Goal: Information Seeking & Learning: Learn about a topic

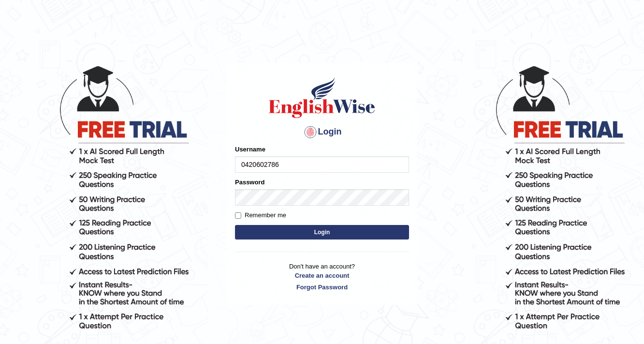
type input "0420602786"
click at [328, 236] on button "Login" at bounding box center [322, 232] width 174 height 15
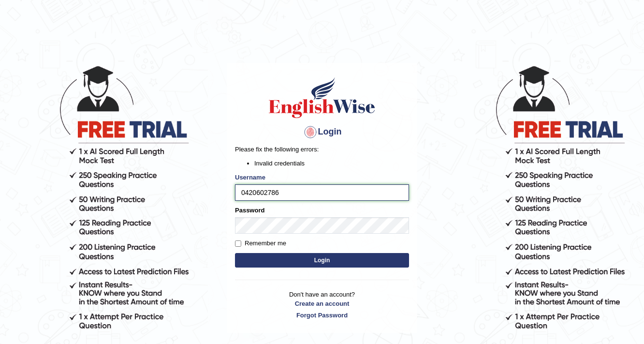
click at [304, 193] on input "0420602786" at bounding box center [322, 192] width 174 height 16
type input "0420602789"
click at [335, 264] on button "Login" at bounding box center [322, 260] width 174 height 15
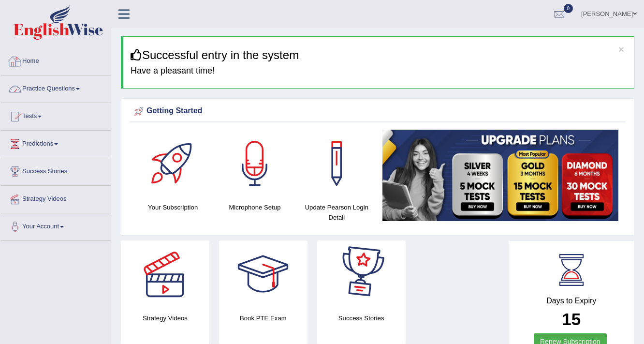
click at [62, 84] on link "Practice Questions" at bounding box center [55, 87] width 110 height 24
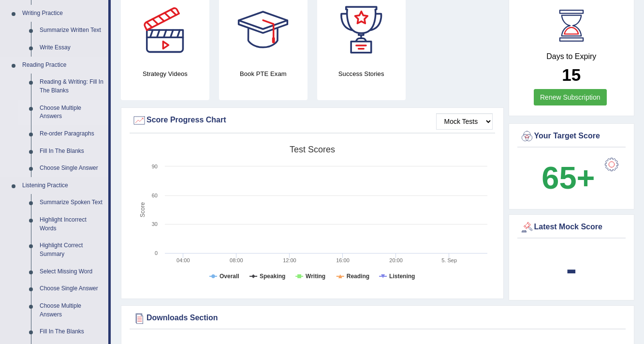
scroll to position [232, 0]
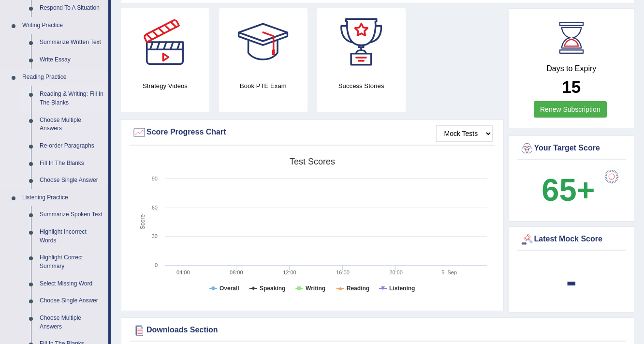
click at [52, 100] on link "Reading & Writing: Fill In The Blanks" at bounding box center [71, 99] width 73 height 26
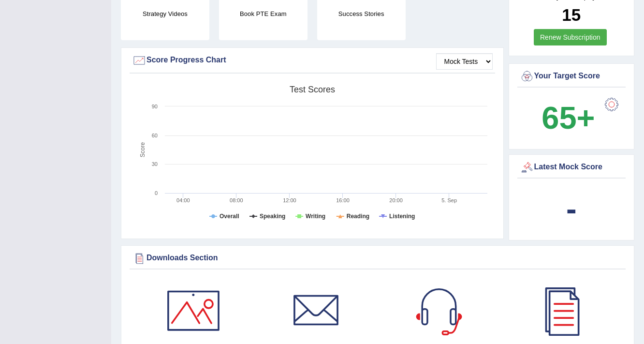
scroll to position [391, 0]
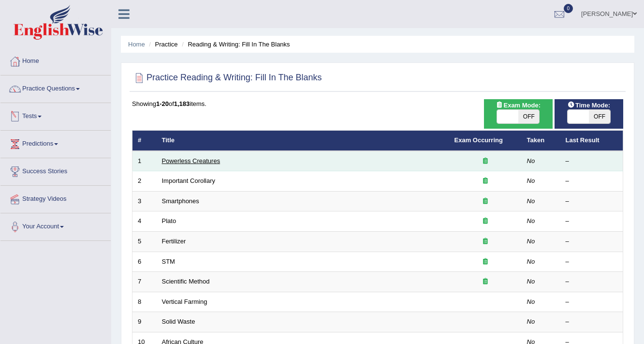
click at [172, 158] on link "Powerless Creatures" at bounding box center [191, 160] width 59 height 7
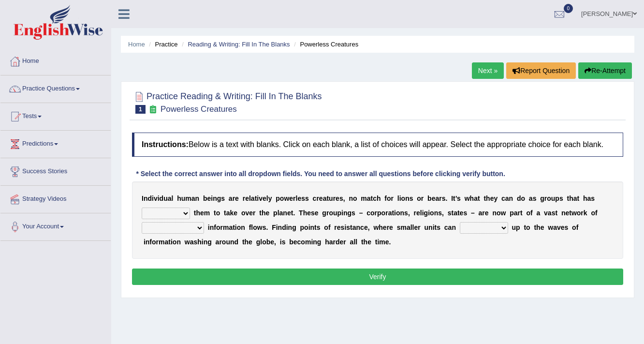
click at [183, 212] on select "enabled contended embodied conjured" at bounding box center [166, 213] width 48 height 12
select select "enabled"
click at [142, 207] on select "enabled contended embodied conjured" at bounding box center [166, 213] width 48 height 12
click at [197, 226] on select "interconnected overlapping fastened exploited" at bounding box center [173, 228] width 62 height 12
select select "interconnected"
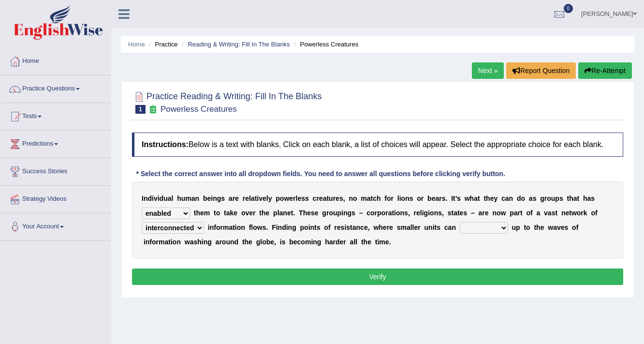
click at [142, 222] on select "interconnected overlapping fastened exploited" at bounding box center [173, 228] width 62 height 12
click at [502, 226] on select "stand raise hail pump" at bounding box center [484, 228] width 48 height 12
select select "stand"
click at [460, 222] on select "stand raise hail pump" at bounding box center [484, 228] width 48 height 12
click at [366, 274] on button "Verify" at bounding box center [377, 276] width 491 height 16
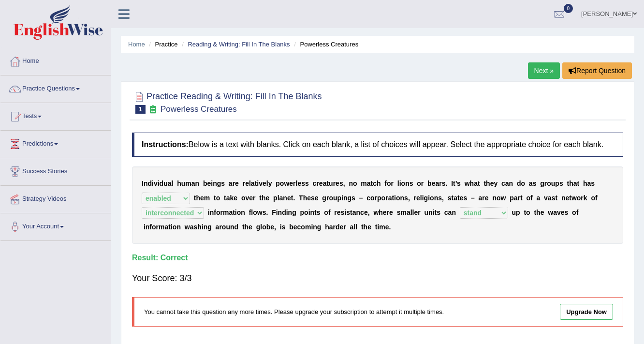
click at [536, 68] on link "Next »" at bounding box center [544, 70] width 32 height 16
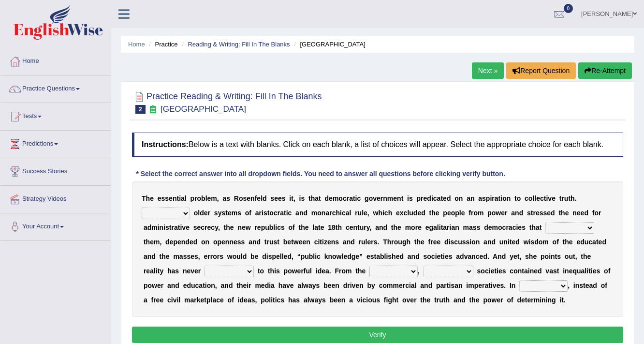
click at [184, 214] on select "Like Unlike Likely Safely" at bounding box center [166, 213] width 48 height 12
select select "Likely"
click at [142, 207] on select "Like Unlike Likely Safely" at bounding box center [166, 213] width 48 height 12
click at [186, 213] on select "Like Unlike Likely Safely" at bounding box center [166, 213] width 48 height 12
click at [346, 215] on b "a" at bounding box center [348, 213] width 4 height 8
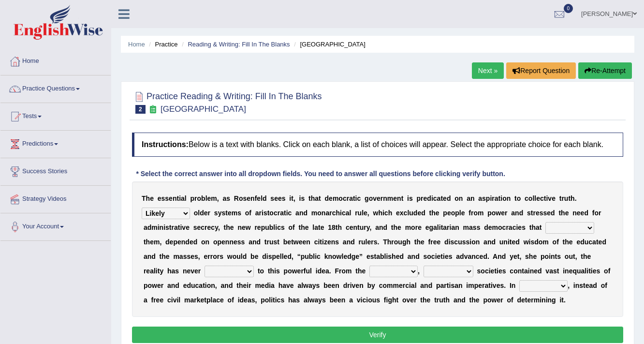
click at [588, 227] on select "readed grated succeeded printed" at bounding box center [569, 228] width 49 height 12
select select "succeeded"
click at [545, 222] on select "readed grated succeeded printed" at bounding box center [569, 228] width 49 height 12
click at [249, 270] on select "saved up stood up brought up lived up" at bounding box center [229, 271] width 49 height 12
select select "brought up"
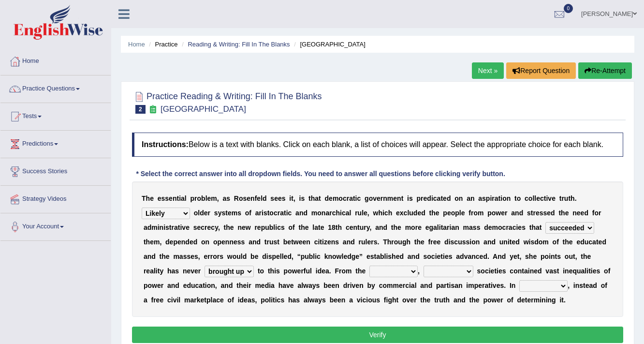
click at [205, 265] on select "saved up stood up brought up lived up" at bounding box center [229, 271] width 49 height 12
click at [414, 270] on select "outset ranged stood caught" at bounding box center [393, 271] width 48 height 12
select select "ranged"
click at [369, 265] on select "outset ranged stood caught" at bounding box center [393, 271] width 48 height 12
click at [468, 269] on select "freedom democratic media stilled" at bounding box center [449, 271] width 50 height 12
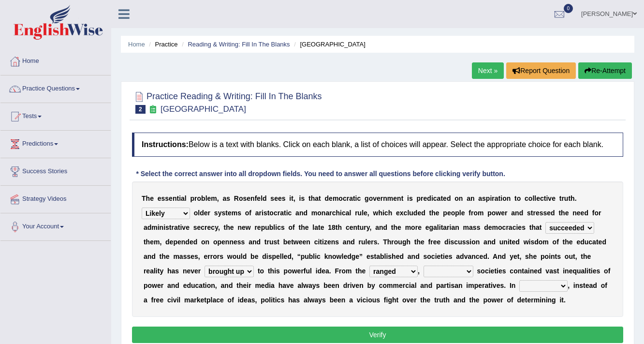
select select "democratic"
click at [424, 265] on select "freedom democratic media stilled" at bounding box center [449, 271] width 50 height 12
click at [411, 269] on select "outset ranged stood caught" at bounding box center [393, 271] width 48 height 12
click at [466, 272] on select "freedom democratic media stilled" at bounding box center [449, 271] width 50 height 12
click at [310, 282] on b "a" at bounding box center [310, 285] width 4 height 8
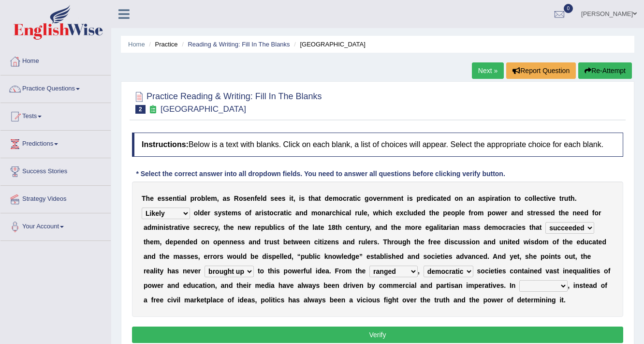
click at [561, 284] on select "power practice ideas fought" at bounding box center [543, 286] width 48 height 12
select select "ideas"
click at [519, 280] on select "power practice ideas fought" at bounding box center [543, 286] width 48 height 12
click at [399, 333] on button "Verify" at bounding box center [377, 334] width 491 height 16
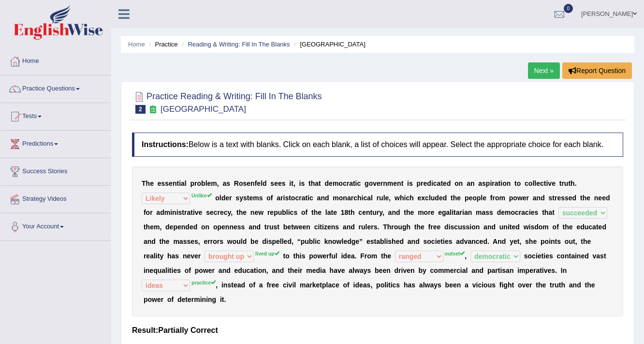
click at [540, 73] on link "Next »" at bounding box center [544, 70] width 32 height 16
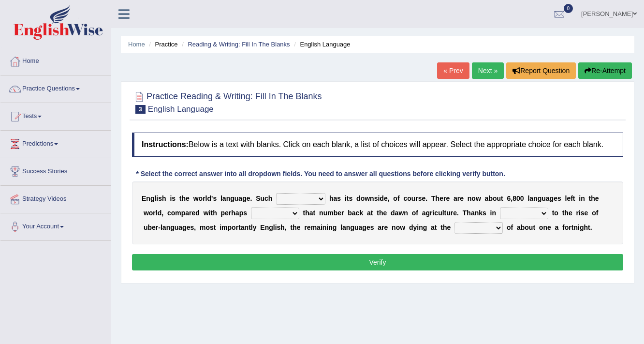
click at [319, 197] on select "power idea subject dominance" at bounding box center [300, 199] width 49 height 12
select select "subject"
click at [276, 193] on select "power idea subject dominance" at bounding box center [300, 199] width 49 height 12
click at [293, 213] on select "rise twice firstly never" at bounding box center [275, 213] width 48 height 12
select select "rise"
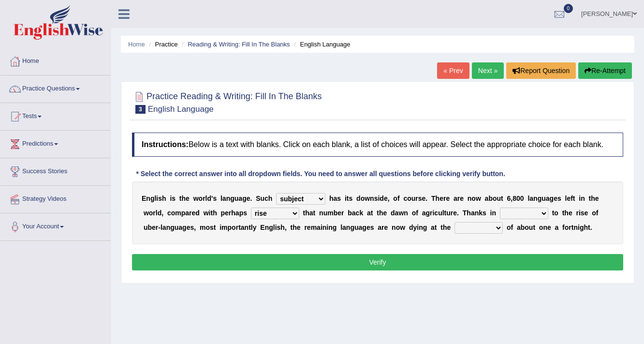
click at [251, 207] on select "rise twice firstly never" at bounding box center [275, 213] width 48 height 12
click at [544, 212] on select "rare start part bother" at bounding box center [524, 213] width 48 height 12
select select "start"
click at [500, 207] on select "rare start part bother" at bounding box center [524, 213] width 48 height 12
click at [496, 227] on select "state rate wait great" at bounding box center [478, 228] width 48 height 12
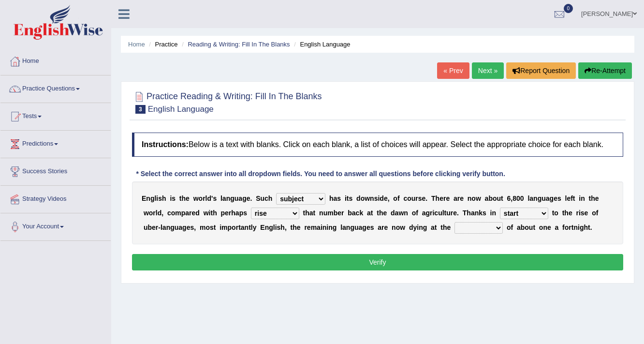
select select "rate"
click at [454, 222] on select "state rate wait great" at bounding box center [478, 228] width 48 height 12
click at [498, 228] on select "state rate wait great" at bounding box center [478, 228] width 48 height 12
click at [513, 232] on div "E n g l i s h i s t h e w o r l d ' s l a n g u a g e . S u c h power idea subj…" at bounding box center [377, 212] width 491 height 63
click at [372, 261] on button "Verify" at bounding box center [377, 262] width 491 height 16
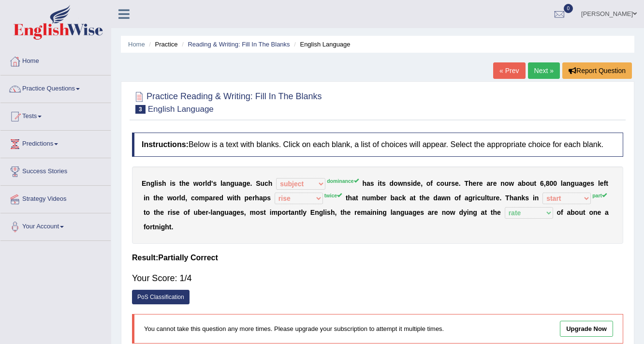
click at [543, 69] on link "Next »" at bounding box center [544, 70] width 32 height 16
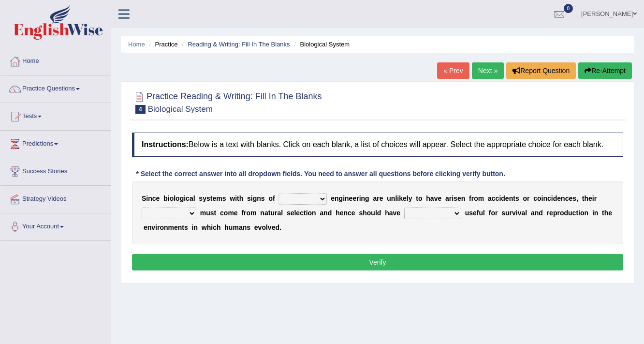
click at [323, 197] on select "system national extra complex" at bounding box center [302, 199] width 48 height 12
select select "extra"
click at [278, 193] on select "system national extra complex" at bounding box center [302, 199] width 48 height 12
click at [323, 197] on select "system national extra complex" at bounding box center [302, 199] width 48 height 12
click at [191, 212] on select "presence organisation registration structures" at bounding box center [169, 213] width 55 height 12
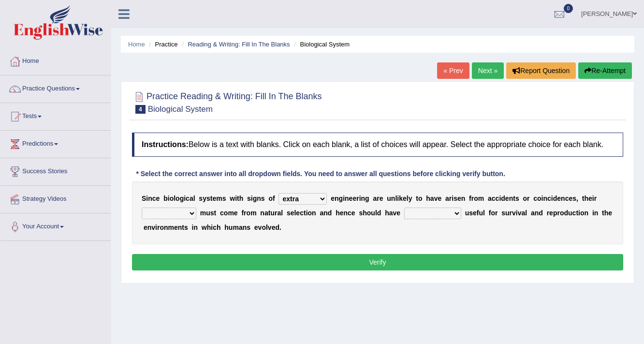
select select "presence"
click at [142, 207] on select "presence organisation registration structures" at bounding box center [169, 213] width 55 height 12
click at [457, 211] on select "functions cultures samples introductions" at bounding box center [432, 213] width 57 height 12
select select "samples"
click at [404, 207] on select "functions cultures samples introductions" at bounding box center [432, 213] width 57 height 12
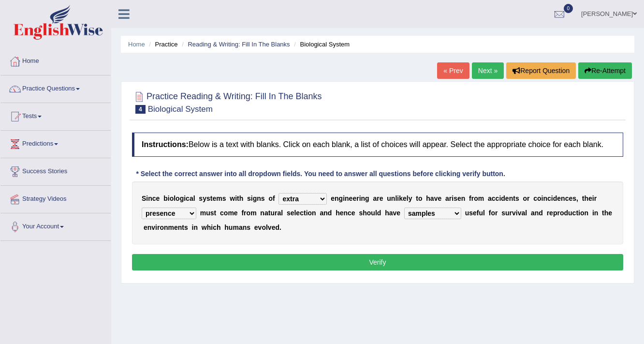
click at [396, 255] on button "Verify" at bounding box center [377, 262] width 491 height 16
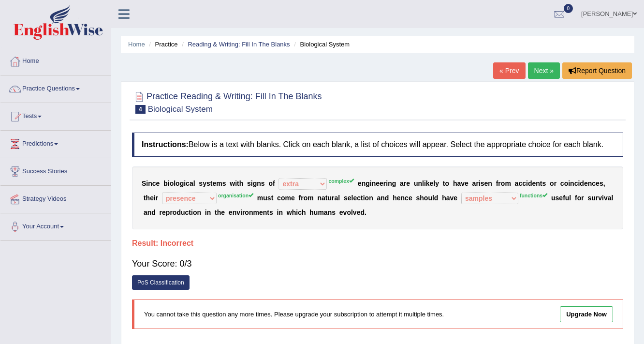
click at [548, 70] on link "Next »" at bounding box center [544, 70] width 32 height 16
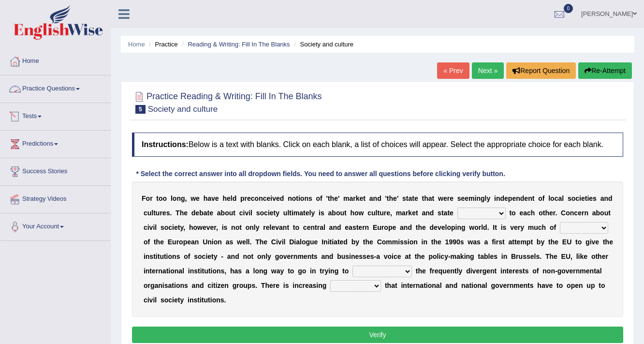
click at [47, 114] on link "Tests" at bounding box center [55, 115] width 110 height 24
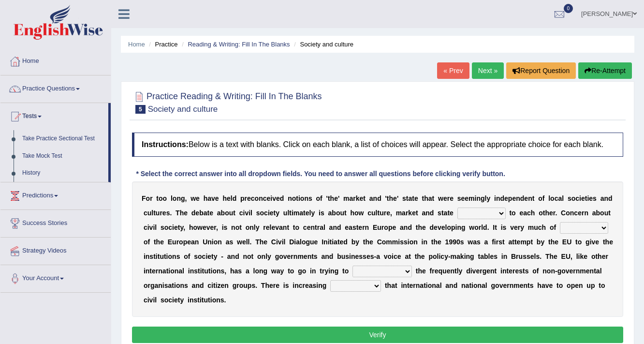
click at [47, 114] on link "Tests" at bounding box center [54, 115] width 108 height 24
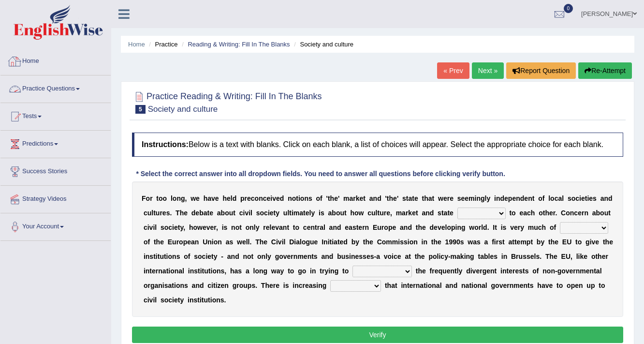
click at [43, 64] on link "Home" at bounding box center [55, 60] width 110 height 24
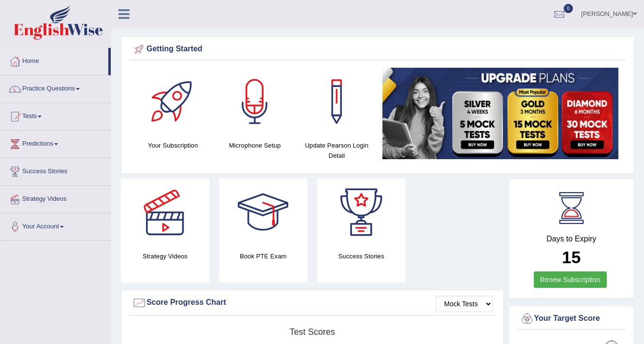
click at [60, 89] on link "Practice Questions" at bounding box center [55, 87] width 110 height 24
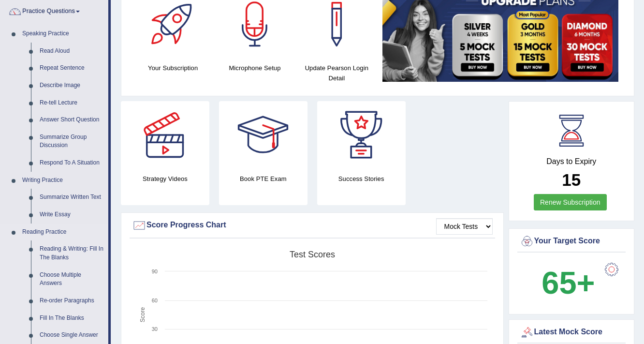
scroll to position [116, 0]
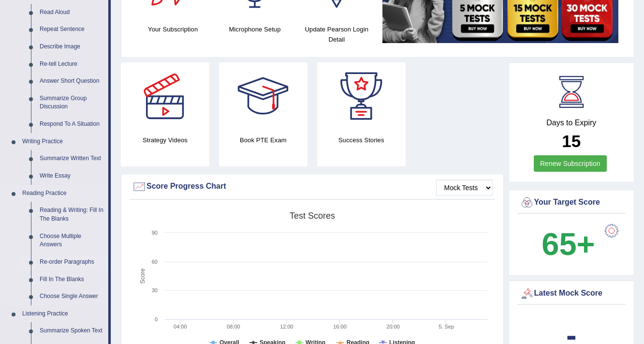
click at [59, 263] on link "Re-order Paragraphs" at bounding box center [71, 261] width 73 height 17
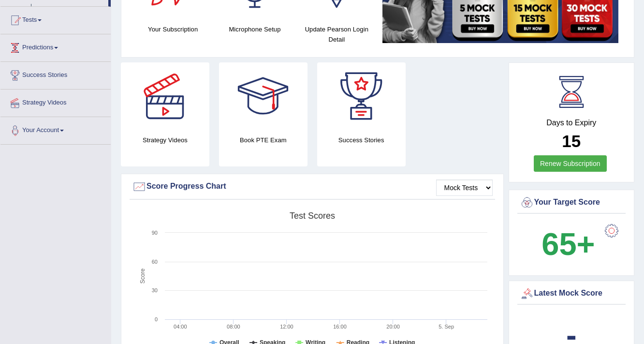
scroll to position [180, 0]
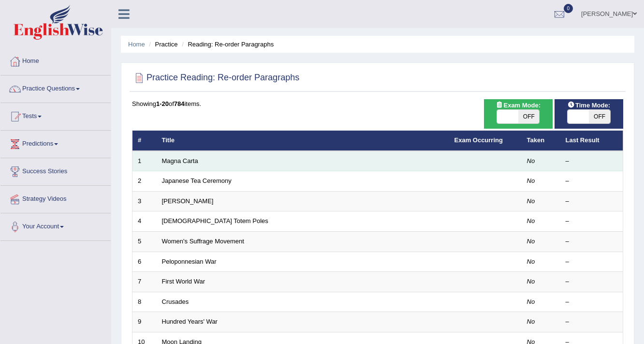
click at [208, 161] on td "Magna Carta" at bounding box center [303, 161] width 293 height 20
click at [168, 159] on link "Magna Carta" at bounding box center [180, 160] width 36 height 7
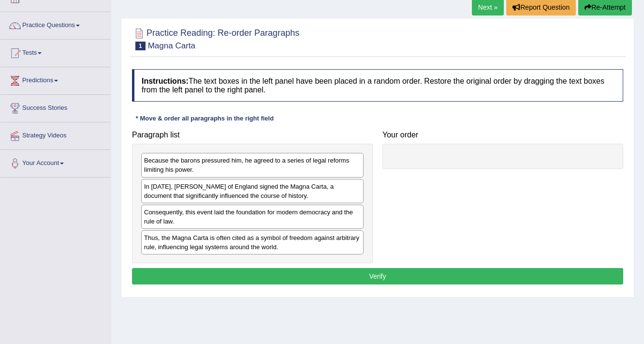
scroll to position [77, 0]
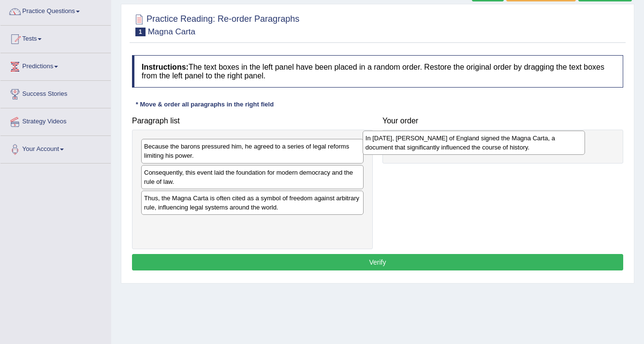
drag, startPoint x: 294, startPoint y: 177, endPoint x: 516, endPoint y: 143, distance: 224.0
click at [516, 143] on div "In 1215, King John of England signed the Magna Carta, a document that significa…" at bounding box center [474, 143] width 223 height 24
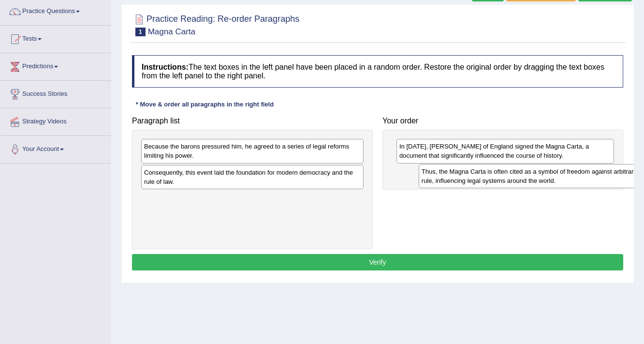
drag, startPoint x: 228, startPoint y: 200, endPoint x: 494, endPoint y: 173, distance: 267.2
click at [494, 173] on div "Thus, the Magna Carta is often cited as a symbol of freedom against arbitrary r…" at bounding box center [530, 176] width 223 height 24
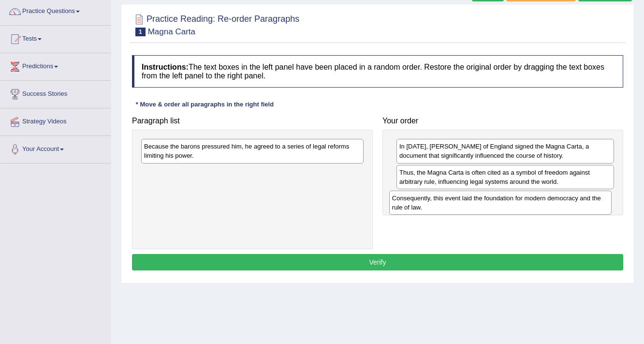
drag, startPoint x: 228, startPoint y: 176, endPoint x: 476, endPoint y: 202, distance: 248.9
click at [476, 202] on div "Consequently, this event laid the foundation for modern democracy and the rule …" at bounding box center [500, 202] width 223 height 24
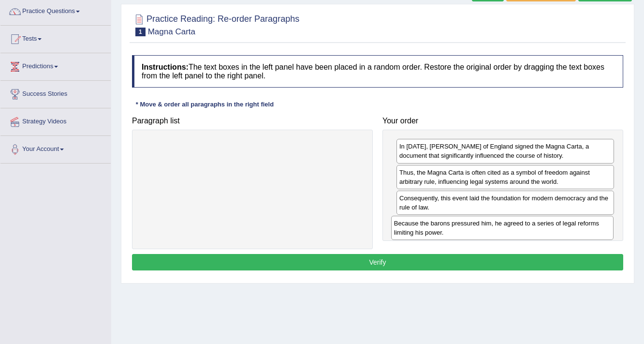
drag, startPoint x: 182, startPoint y: 151, endPoint x: 428, endPoint y: 226, distance: 257.4
click at [428, 226] on div "Because the barons pressured him, he agreed to a series of legal reforms limiti…" at bounding box center [502, 228] width 223 height 24
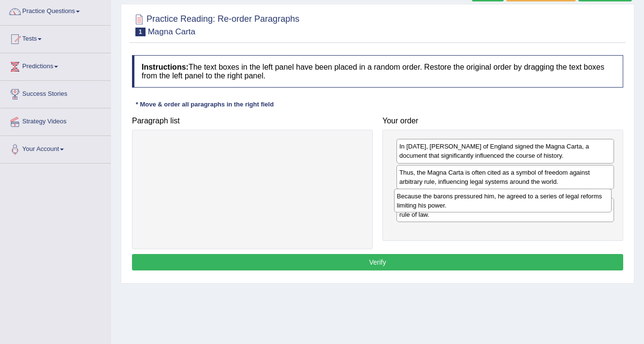
drag, startPoint x: 456, startPoint y: 224, endPoint x: 454, endPoint y: 194, distance: 30.1
click at [454, 194] on div "Because the barons pressured him, he agreed to a series of legal reforms limiti…" at bounding box center [503, 201] width 218 height 24
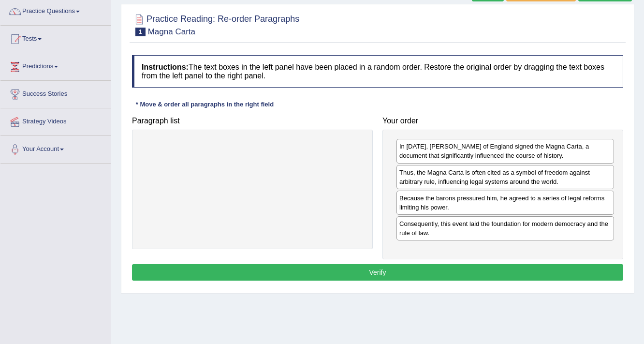
click at [378, 266] on button "Verify" at bounding box center [377, 272] width 491 height 16
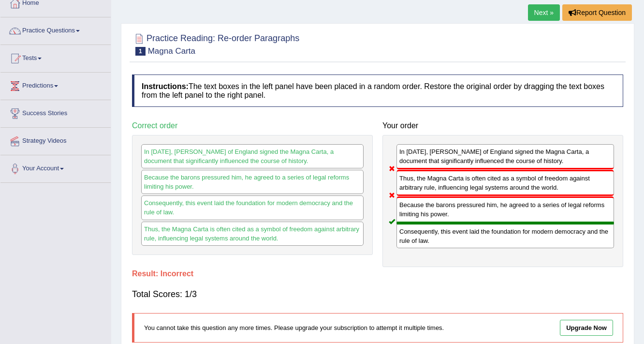
scroll to position [0, 0]
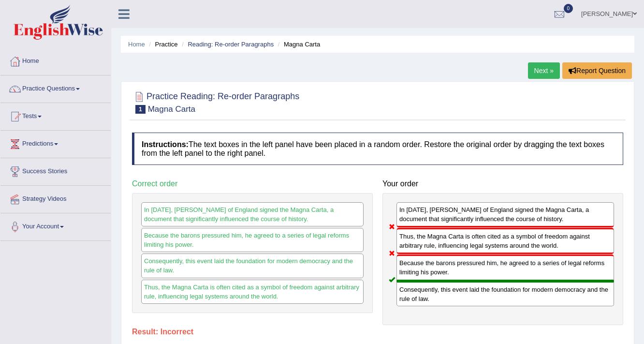
click at [543, 69] on link "Next »" at bounding box center [544, 70] width 32 height 16
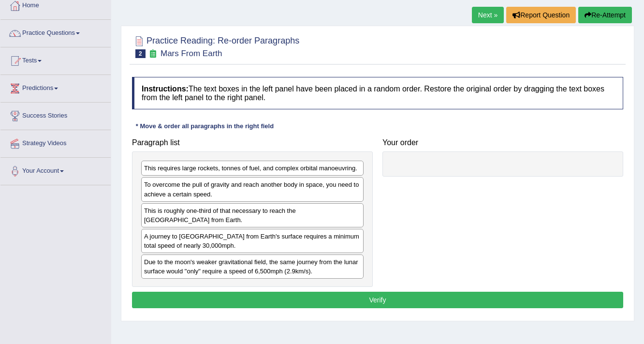
scroll to position [39, 0]
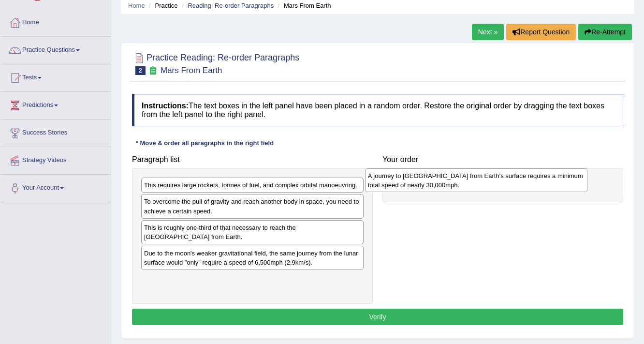
drag, startPoint x: 204, startPoint y: 258, endPoint x: 427, endPoint y: 181, distance: 236.7
click at [427, 181] on div "A journey to Mars from Earth's surface requires a minimum total speed of nearly…" at bounding box center [476, 180] width 223 height 24
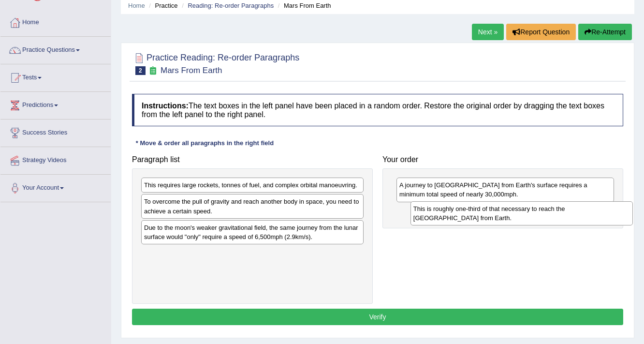
drag, startPoint x: 222, startPoint y: 231, endPoint x: 481, endPoint y: 217, distance: 258.6
click at [481, 217] on div "This is roughly one-third of that necessary to reach the International Space St…" at bounding box center [521, 213] width 223 height 24
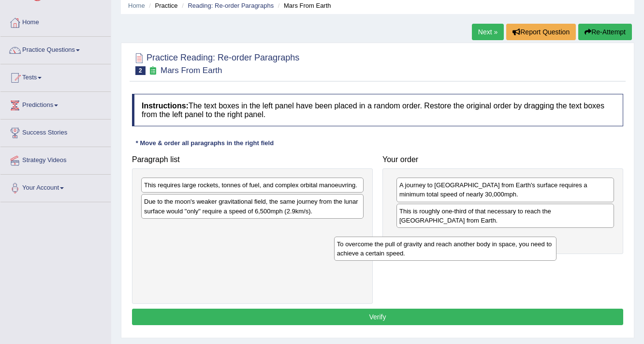
drag, startPoint x: 171, startPoint y: 205, endPoint x: 401, endPoint y: 253, distance: 235.5
click at [401, 253] on div "To overcome the pull of gravity and reach another body in space, you need to ac…" at bounding box center [445, 248] width 223 height 24
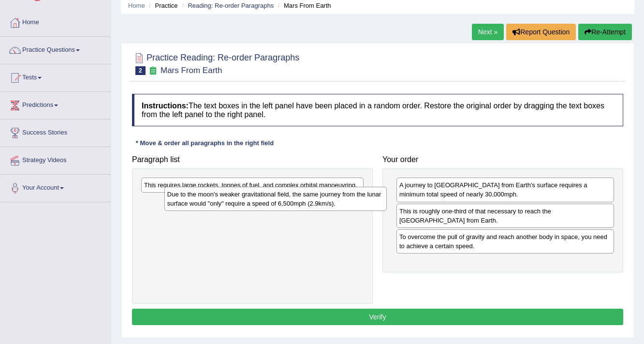
drag, startPoint x: 215, startPoint y: 205, endPoint x: 233, endPoint y: 202, distance: 18.1
click at [234, 202] on div "Due to the moon's weaker gravitational field, the same journey from the lunar s…" at bounding box center [275, 199] width 223 height 24
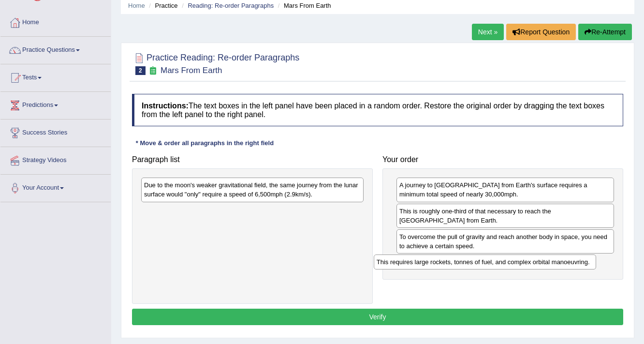
drag, startPoint x: 228, startPoint y: 189, endPoint x: 439, endPoint y: 259, distance: 222.2
click at [449, 262] on div "This requires large rockets, tonnes of fuel, and complex orbital manoeuvring." at bounding box center [485, 261] width 223 height 15
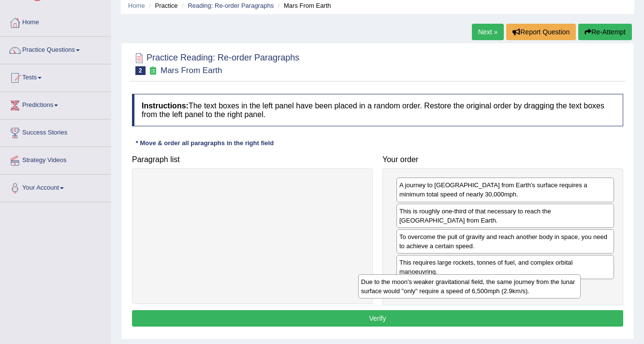
drag, startPoint x: 266, startPoint y: 194, endPoint x: 485, endPoint y: 290, distance: 239.7
click at [485, 290] on div "Due to the moon's weaker gravitational field, the same journey from the lunar s…" at bounding box center [469, 286] width 223 height 24
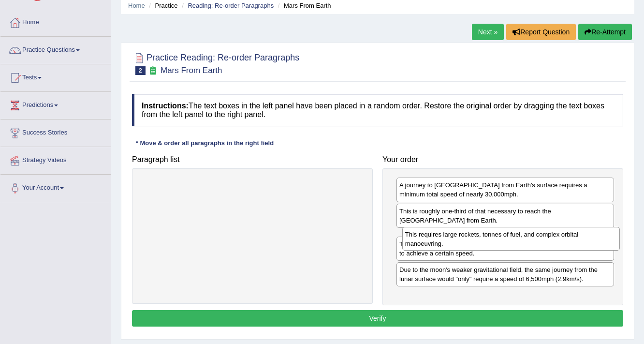
drag, startPoint x: 482, startPoint y: 263, endPoint x: 487, endPoint y: 235, distance: 28.6
click at [487, 235] on div "This requires large rockets, tonnes of fuel, and complex orbital manoeuvring." at bounding box center [511, 239] width 218 height 24
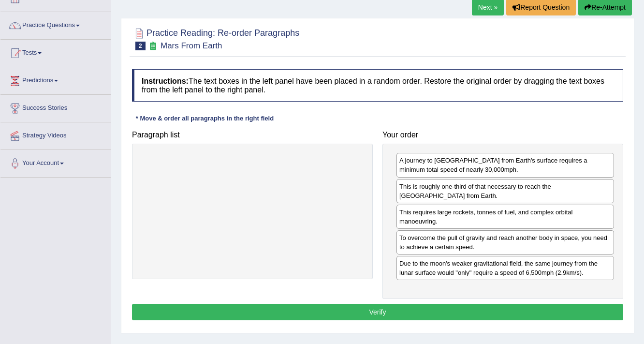
scroll to position [77, 0]
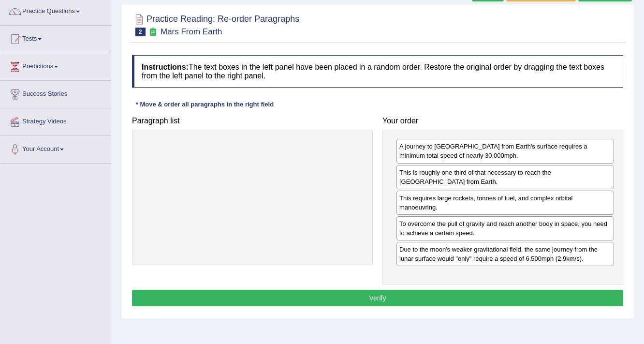
click at [344, 293] on button "Verify" at bounding box center [377, 298] width 491 height 16
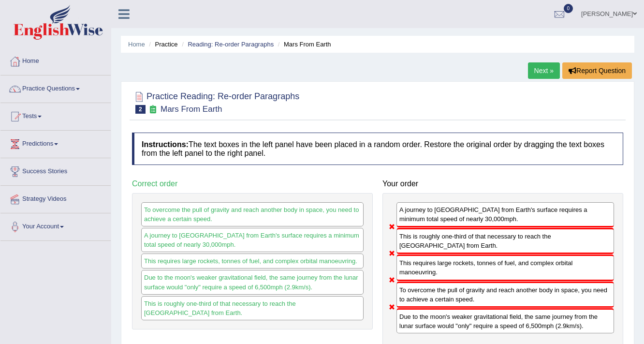
scroll to position [0, 0]
click at [543, 66] on link "Next »" at bounding box center [544, 70] width 32 height 16
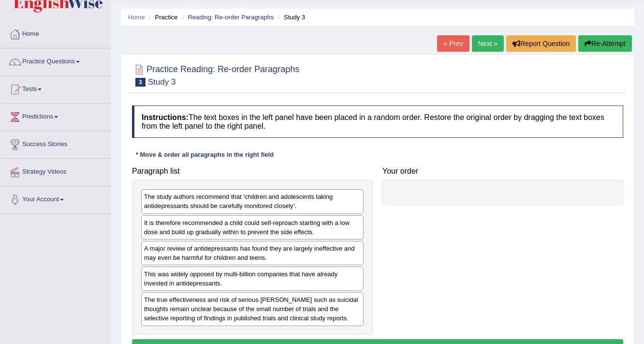
scroll to position [39, 0]
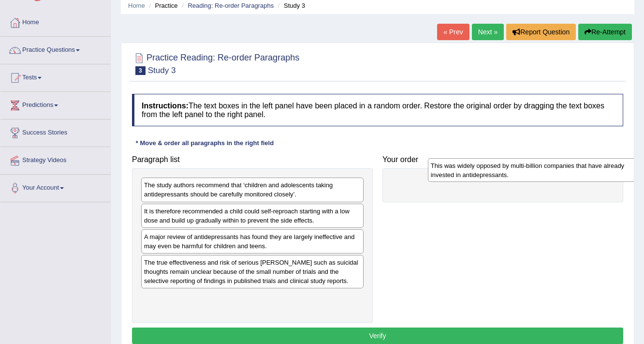
drag, startPoint x: 191, startPoint y: 264, endPoint x: 472, endPoint y: 170, distance: 295.8
click at [474, 170] on div "This was widely opposed by multi-billion companies that have already invested i…" at bounding box center [539, 170] width 223 height 24
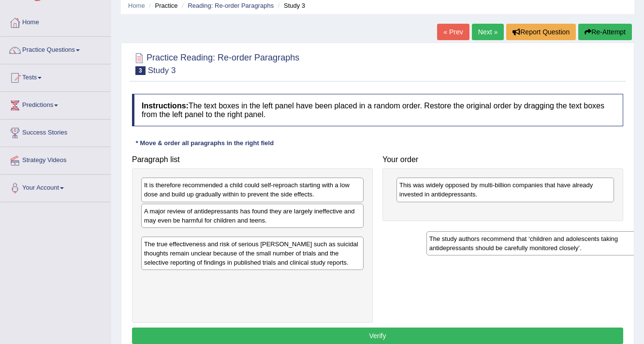
drag, startPoint x: 202, startPoint y: 190, endPoint x: 483, endPoint y: 226, distance: 284.2
click at [489, 236] on div "The study authors recommend that ‘children and adolescents taking antidepressan…" at bounding box center [537, 243] width 223 height 24
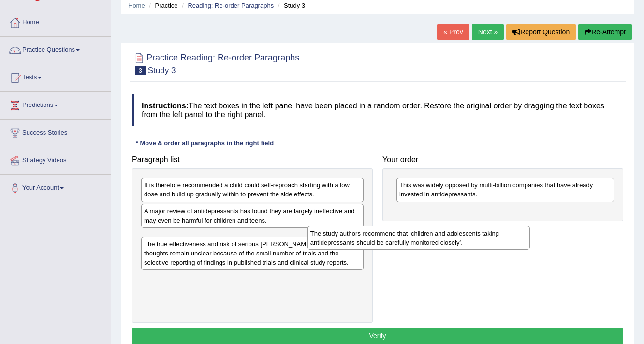
drag, startPoint x: 483, startPoint y: 226, endPoint x: 468, endPoint y: 219, distance: 17.3
click at [470, 220] on div "Paragraph list The study authors recommend that ‘children and adolescents takin…" at bounding box center [377, 236] width 501 height 172
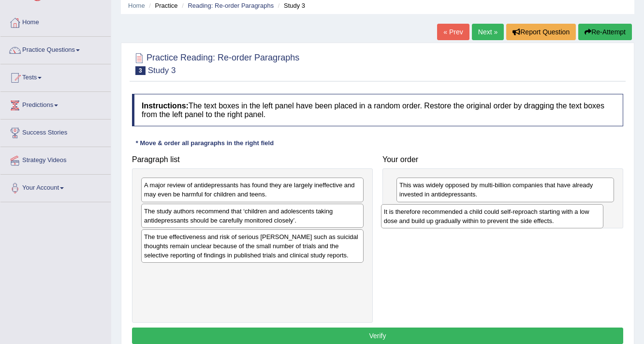
drag, startPoint x: 190, startPoint y: 194, endPoint x: 429, endPoint y: 220, distance: 240.7
click at [429, 220] on div "It is therefore recommended a child could self-reproach starting with a low dos…" at bounding box center [492, 216] width 223 height 24
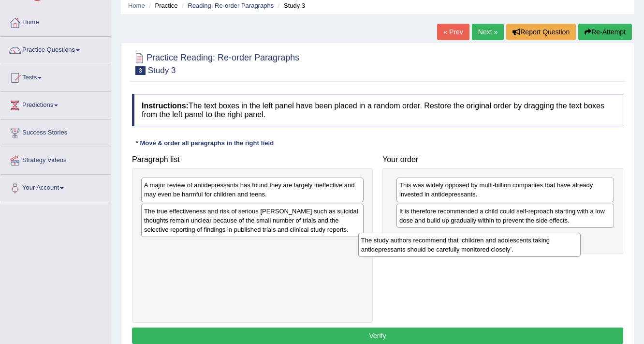
drag, startPoint x: 209, startPoint y: 218, endPoint x: 463, endPoint y: 252, distance: 256.2
click at [463, 252] on div "The study authors recommend that ‘children and adolescents taking antidepressan…" at bounding box center [469, 245] width 223 height 24
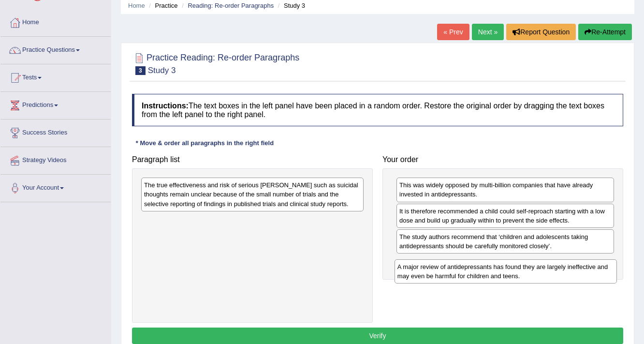
drag, startPoint x: 180, startPoint y: 193, endPoint x: 432, endPoint y: 275, distance: 265.3
click at [433, 275] on div "A major review of antidepressants has found they are largely ineffective and ma…" at bounding box center [506, 271] width 223 height 24
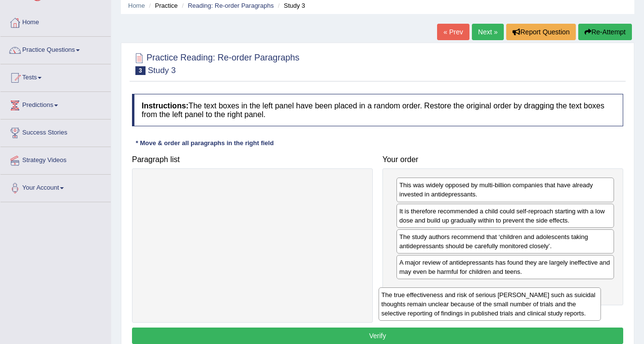
drag, startPoint x: 217, startPoint y: 198, endPoint x: 452, endPoint y: 299, distance: 256.0
click at [452, 299] on div "The true effectiveness and risk of serious harms such as suicidal thoughts rema…" at bounding box center [490, 303] width 223 height 33
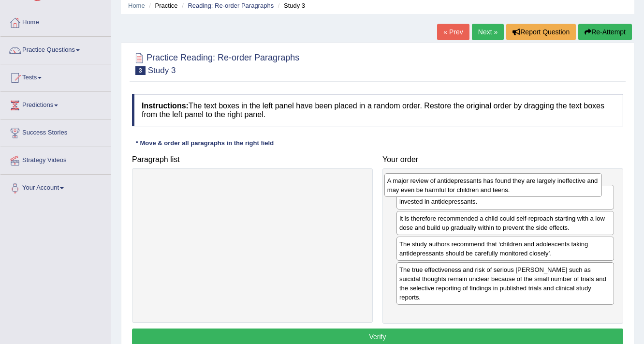
drag, startPoint x: 472, startPoint y: 264, endPoint x: 461, endPoint y: 186, distance: 78.6
click at [461, 186] on div "A major review of antidepressants has found they are largely ineffective and ma…" at bounding box center [493, 185] width 218 height 24
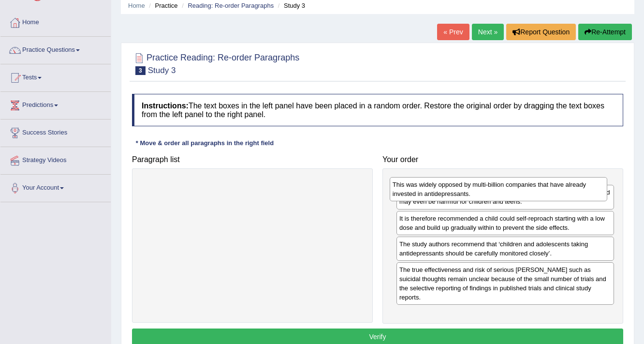
drag, startPoint x: 472, startPoint y: 195, endPoint x: 470, endPoint y: 184, distance: 10.8
click at [470, 184] on div "This was widely opposed by multi-billion companies that have already invested i…" at bounding box center [499, 189] width 218 height 24
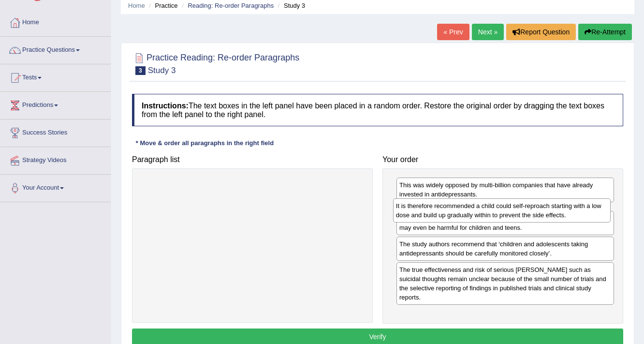
drag, startPoint x: 536, startPoint y: 240, endPoint x: 532, endPoint y: 209, distance: 30.6
click at [532, 209] on div "It is therefore recommended a child could self-reproach starting with a low dos…" at bounding box center [502, 210] width 218 height 24
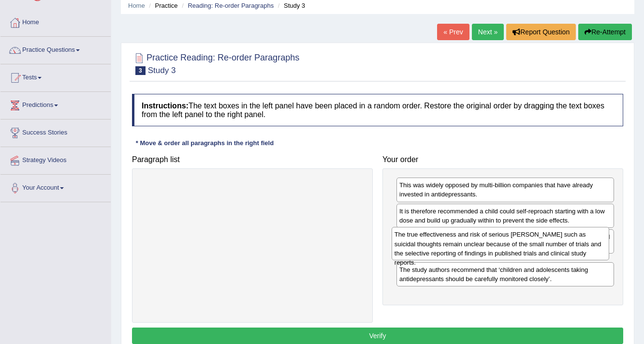
drag, startPoint x: 485, startPoint y: 296, endPoint x: 482, endPoint y: 246, distance: 50.4
click at [482, 246] on div "The true effectiveness and risk of serious harms such as suicidal thoughts rema…" at bounding box center [501, 243] width 218 height 33
drag, startPoint x: 421, startPoint y: 263, endPoint x: 417, endPoint y: 226, distance: 36.9
click at [419, 230] on div "The true effectiveness and risk of serious harms such as suicidal thoughts rema…" at bounding box center [504, 246] width 218 height 33
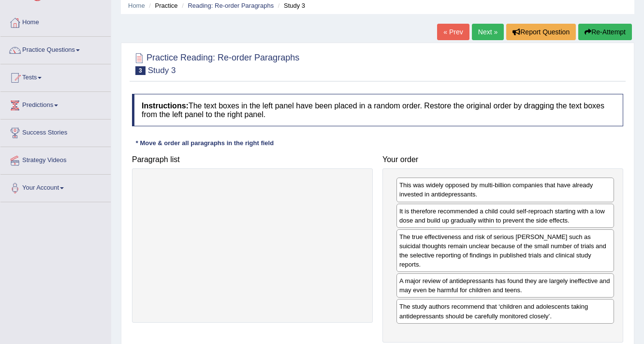
scroll to position [77, 0]
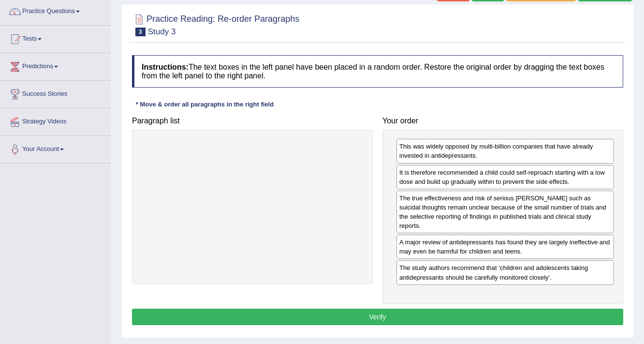
click at [340, 308] on button "Verify" at bounding box center [377, 316] width 491 height 16
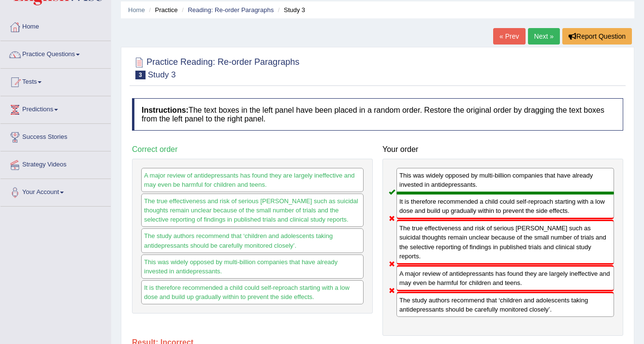
scroll to position [0, 0]
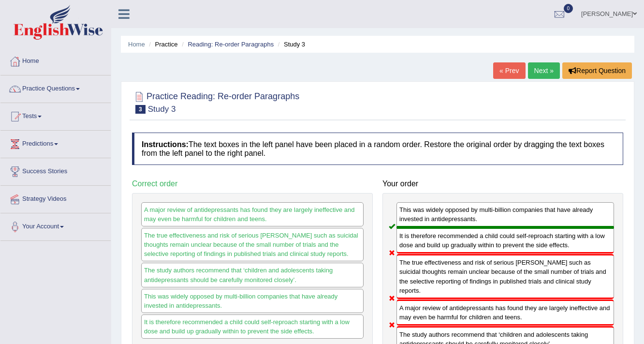
click at [539, 70] on link "Next »" at bounding box center [544, 70] width 32 height 16
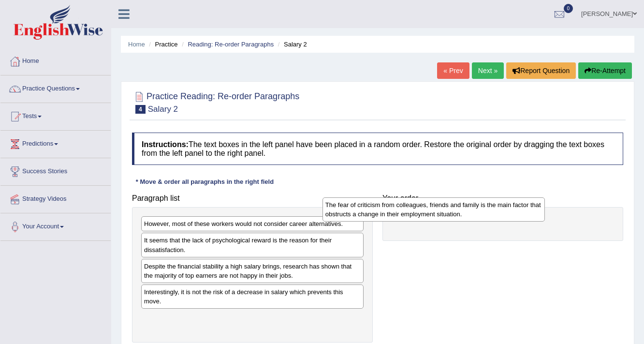
drag, startPoint x: 260, startPoint y: 229, endPoint x: 440, endPoint y: 210, distance: 181.3
click at [440, 210] on div "The fear of criticism from colleagues, friends and family is the main factor th…" at bounding box center [433, 209] width 223 height 24
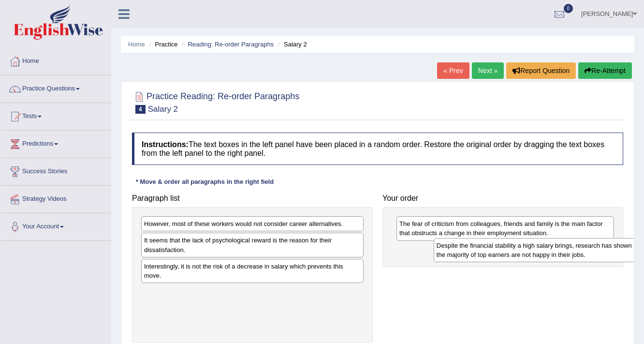
drag, startPoint x: 199, startPoint y: 269, endPoint x: 478, endPoint y: 240, distance: 280.0
click at [480, 238] on div "Despite the financial stability a high salary brings, research has shown that t…" at bounding box center [545, 250] width 223 height 24
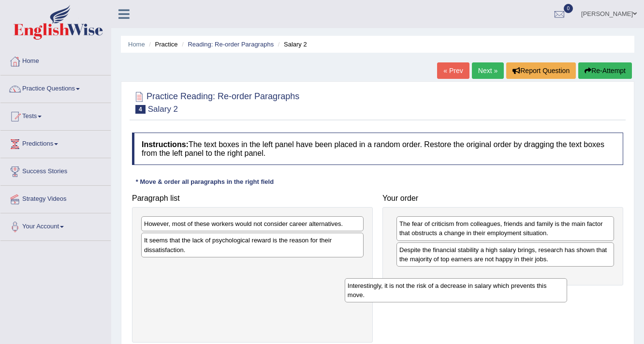
drag, startPoint x: 287, startPoint y: 273, endPoint x: 533, endPoint y: 283, distance: 245.8
click at [533, 284] on div "Interestingly, it is not the risk of a decrease in salary which prevents this m…" at bounding box center [456, 290] width 223 height 24
drag, startPoint x: 328, startPoint y: 271, endPoint x: 483, endPoint y: 272, distance: 155.7
click at [509, 277] on div "Interestingly, it is not the risk of a decrease in salary which prevents this m…" at bounding box center [456, 280] width 223 height 24
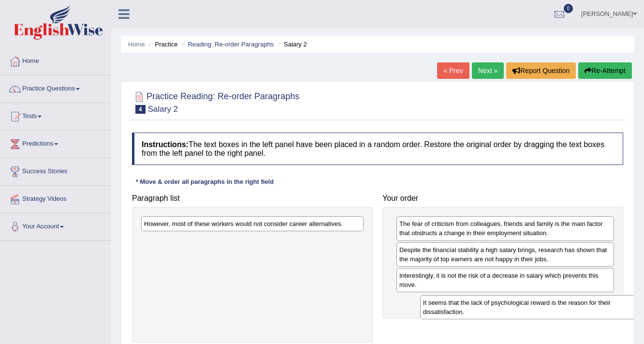
drag, startPoint x: 249, startPoint y: 245, endPoint x: 526, endPoint y: 302, distance: 282.4
click at [526, 302] on div "It seems that the lack of psychological reward is the reason for their dissatis…" at bounding box center [531, 307] width 223 height 24
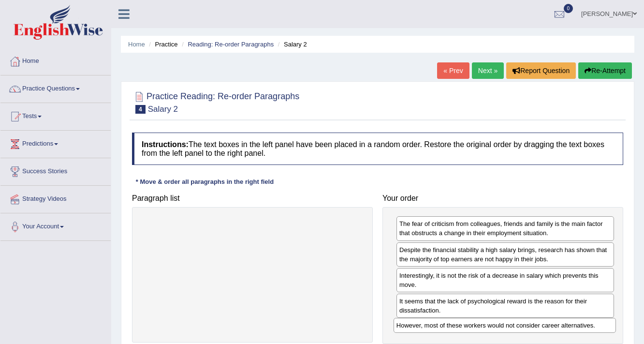
drag, startPoint x: 299, startPoint y: 225, endPoint x: 551, endPoint y: 326, distance: 272.0
click at [551, 326] on div "However, most of these workers would not consider career alternatives." at bounding box center [505, 325] width 223 height 15
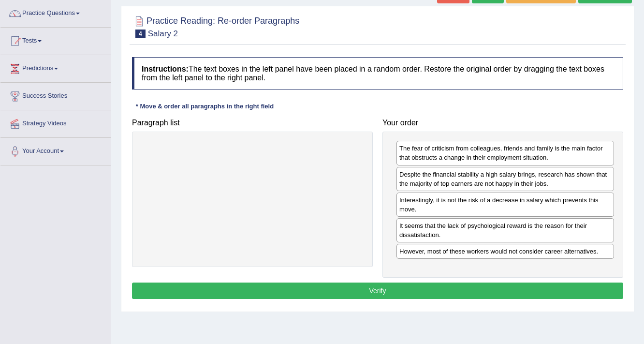
scroll to position [77, 0]
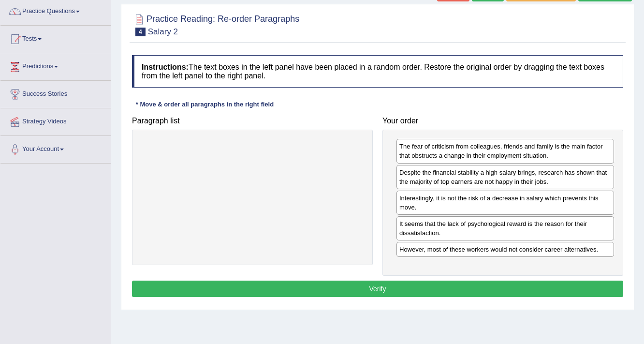
click at [338, 284] on button "Verify" at bounding box center [377, 288] width 491 height 16
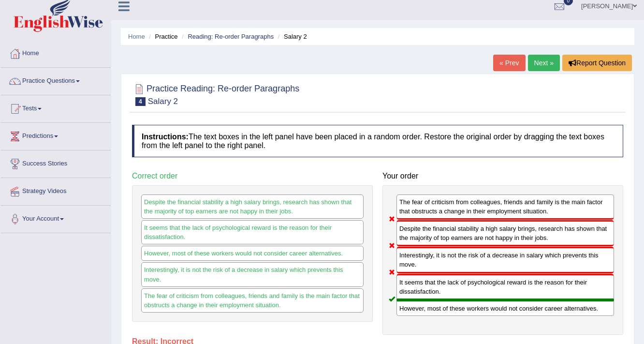
scroll to position [0, 0]
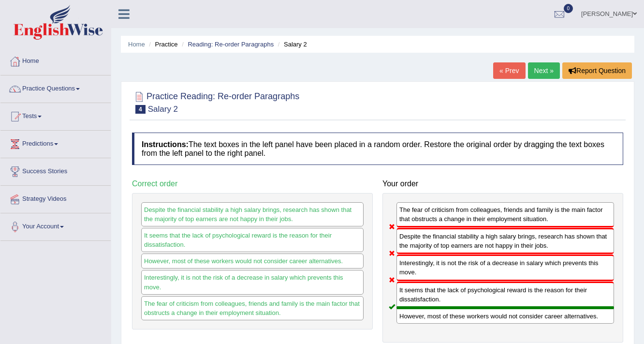
click at [532, 71] on link "Next »" at bounding box center [544, 70] width 32 height 16
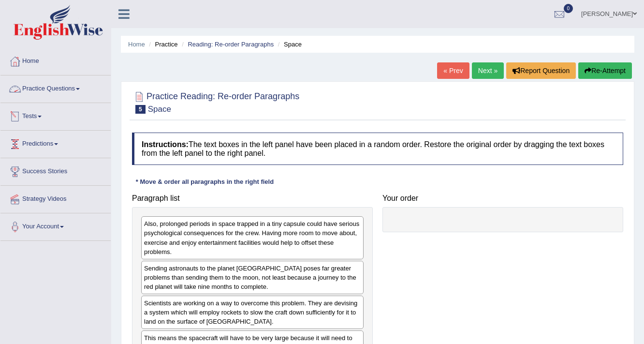
click at [46, 89] on link "Practice Questions" at bounding box center [55, 87] width 110 height 24
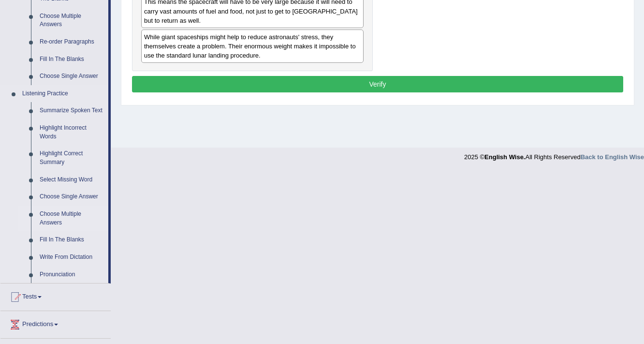
scroll to position [348, 0]
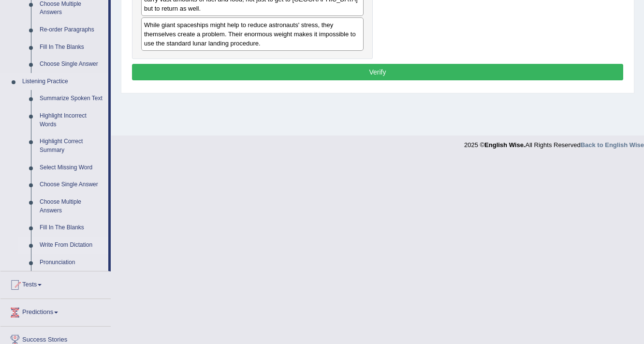
click at [59, 244] on link "Write From Dictation" at bounding box center [71, 244] width 73 height 17
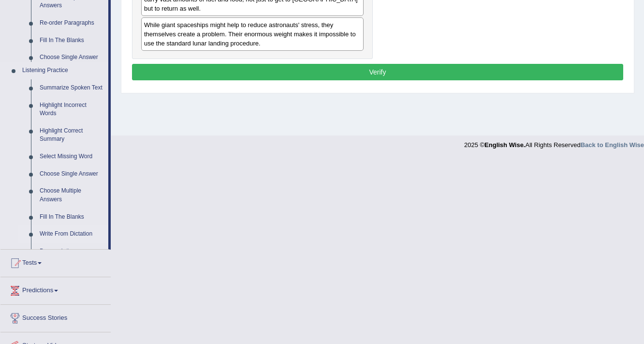
scroll to position [215, 0]
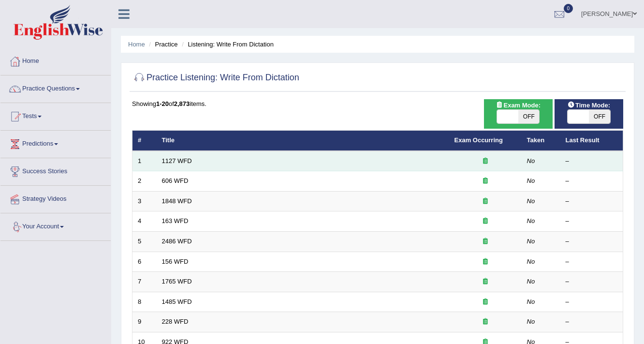
click at [272, 170] on td "1127 WFD" at bounding box center [303, 161] width 293 height 20
click at [182, 160] on link "1127 WFD" at bounding box center [177, 160] width 30 height 7
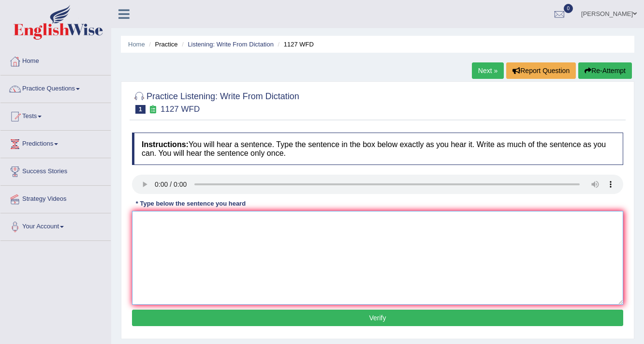
click at [153, 231] on textarea at bounding box center [377, 258] width 491 height 94
click at [239, 219] on textarea "A university degree requriement" at bounding box center [377, 258] width 491 height 94
type textarea "A university degree is requriement into many proffessions"
click at [390, 322] on button "Verify" at bounding box center [377, 317] width 491 height 16
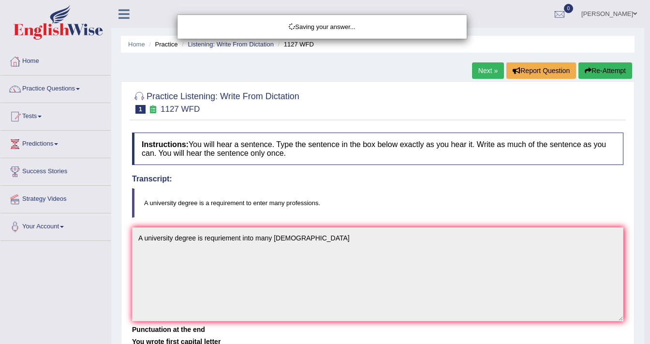
click at [483, 69] on div "Saving your answer..." at bounding box center [325, 172] width 650 height 344
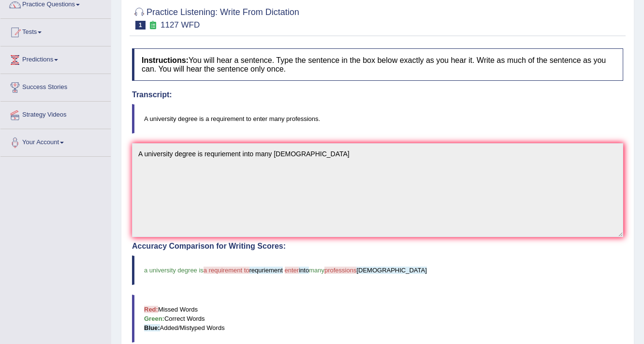
scroll to position [39, 0]
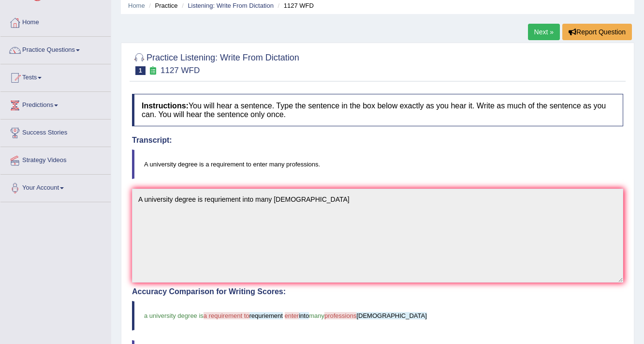
click at [551, 36] on link "Next »" at bounding box center [544, 32] width 32 height 16
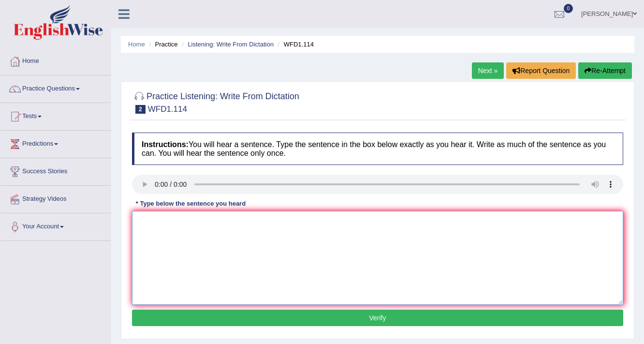
click at [180, 220] on textarea at bounding box center [377, 258] width 491 height 94
click at [253, 216] on textarea "The Author is early works are less" at bounding box center [377, 258] width 491 height 94
type textarea "The Author is early works are less fill opticals and more experimental"
click at [377, 317] on button "Verify" at bounding box center [377, 317] width 491 height 16
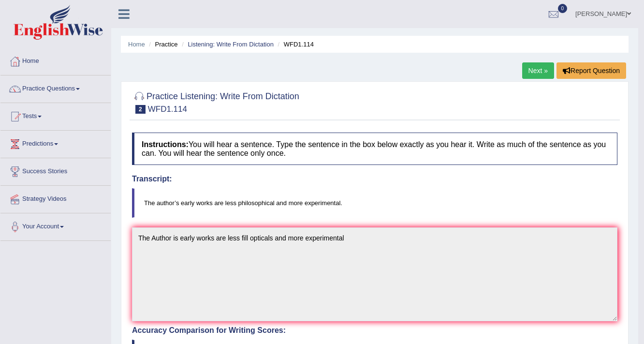
click at [531, 72] on link "Next »" at bounding box center [538, 70] width 32 height 16
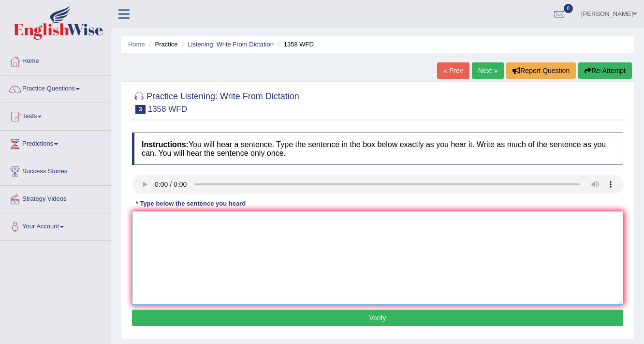
click at [138, 226] on textarea at bounding box center [377, 258] width 491 height 94
click at [327, 222] on textarea "Communications skill have becomes very important in between resent years" at bounding box center [377, 258] width 491 height 94
click at [348, 220] on textarea "Communications skill have becomes very important in resent years" at bounding box center [377, 258] width 491 height 94
type textarea "Communications skill have becomes very important in resent years"
click at [377, 317] on button "Verify" at bounding box center [377, 317] width 491 height 16
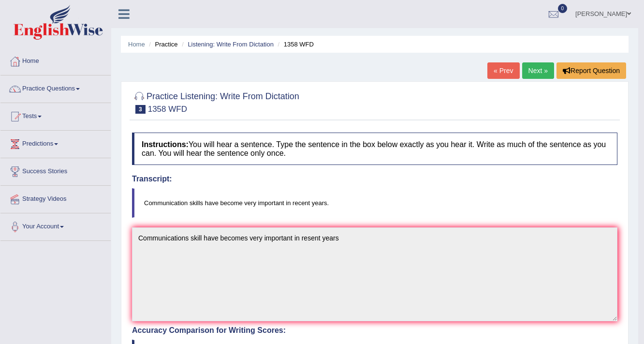
click at [526, 70] on link "Next »" at bounding box center [538, 70] width 32 height 16
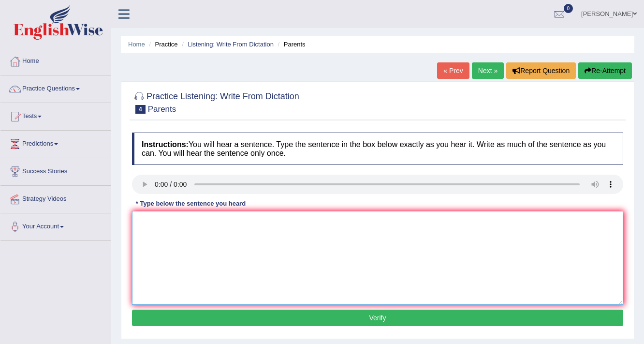
click at [148, 224] on textarea at bounding box center [377, 258] width 491 height 94
type textarea "Parents today's are involve in eduations of there children"
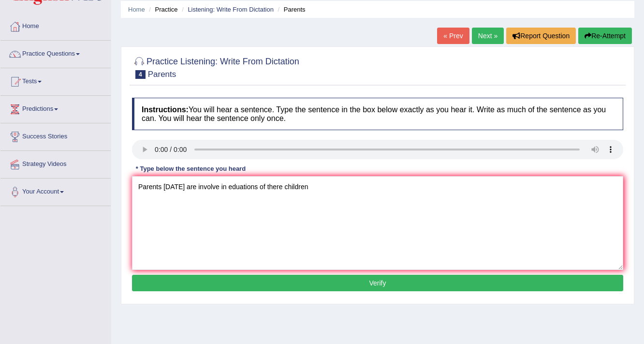
scroll to position [77, 0]
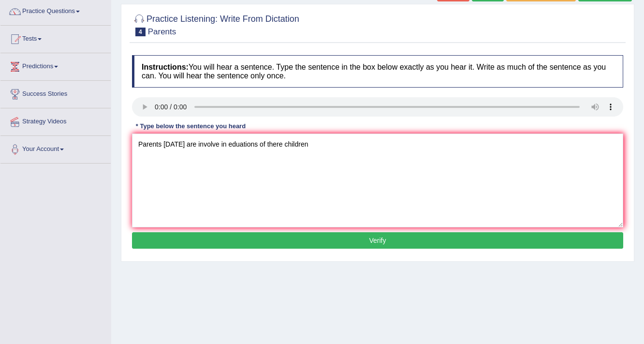
click at [388, 237] on button "Verify" at bounding box center [377, 240] width 491 height 16
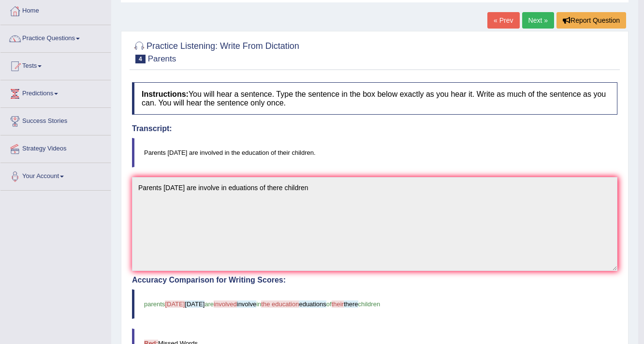
scroll to position [0, 0]
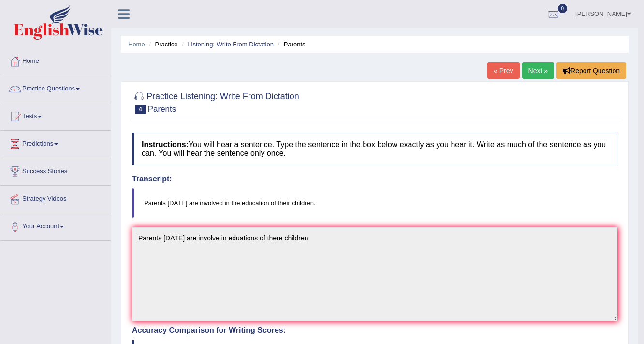
click at [535, 68] on link "Next »" at bounding box center [538, 70] width 32 height 16
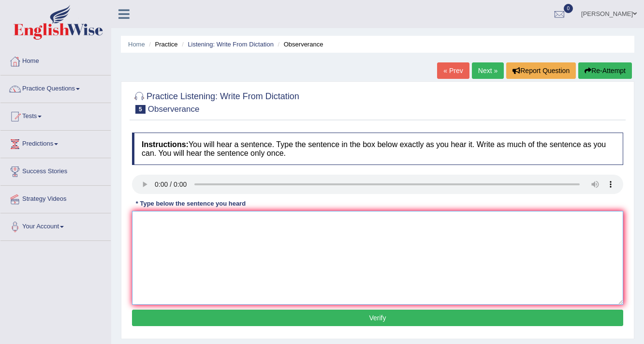
click at [149, 230] on textarea at bounding box center [377, 258] width 491 height 94
click at [190, 220] on textarea "Observors wait" at bounding box center [377, 258] width 491 height 94
click at [330, 218] on textarea "Observors waited nervously and that their breath for the consut" at bounding box center [377, 258] width 491 height 94
type textarea "Observors waited nervously and that their breath for the consurt"
click at [371, 315] on button "Verify" at bounding box center [377, 317] width 491 height 16
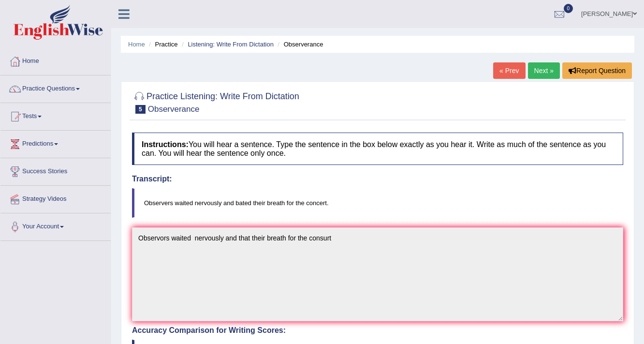
click at [634, 15] on span at bounding box center [635, 14] width 4 height 6
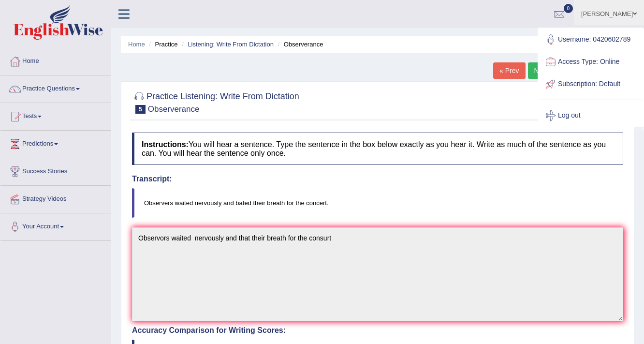
click at [576, 108] on link "Log out" at bounding box center [591, 115] width 104 height 22
